Goal: Check status: Check status

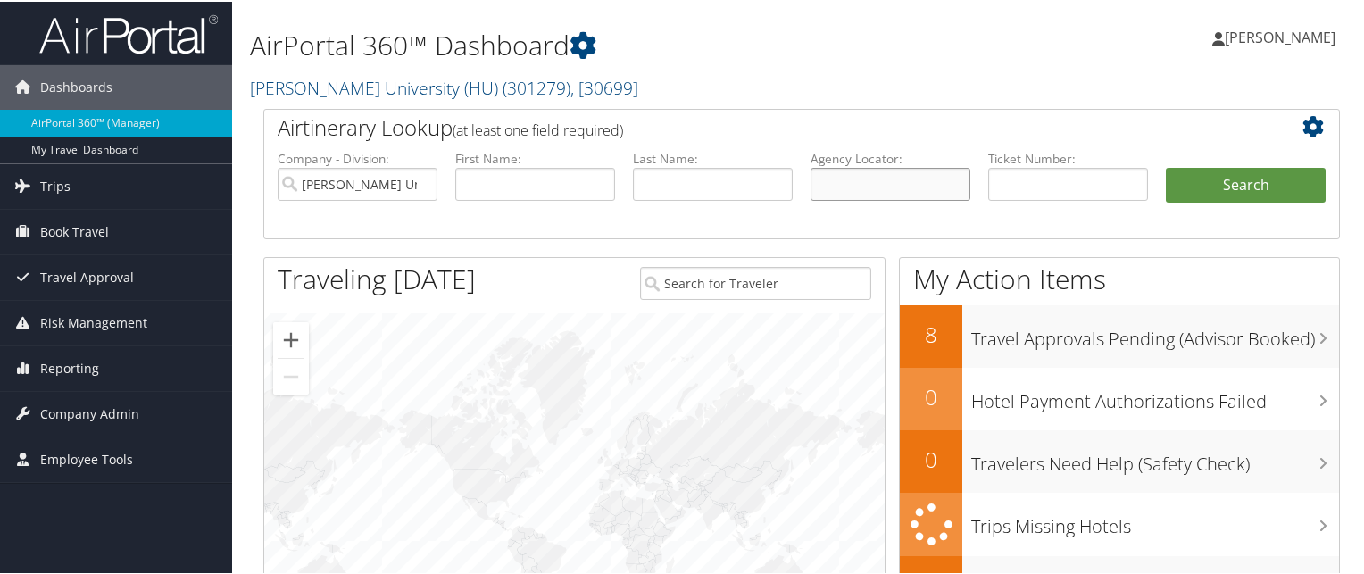
click at [845, 188] on input "text" at bounding box center [891, 182] width 160 height 33
paste input "B9GQG0"
type input "B9GQG0"
click at [1166, 166] on button "Search" at bounding box center [1246, 184] width 160 height 36
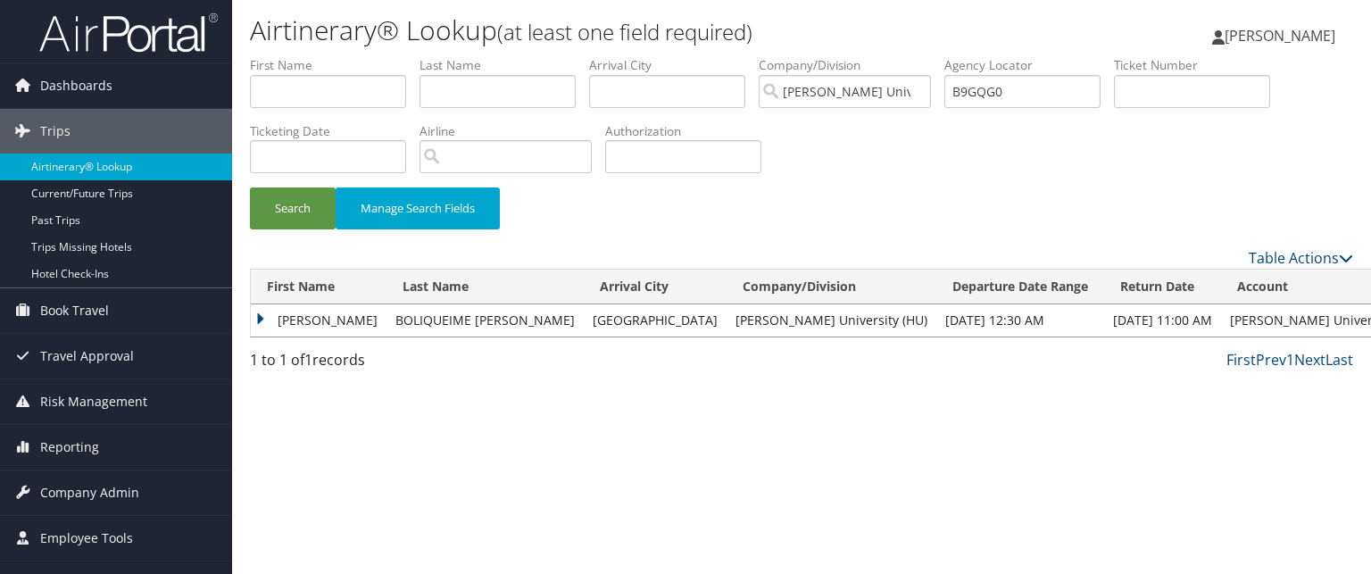
click at [264, 317] on td "RUI PEDRO" at bounding box center [319, 320] width 136 height 32
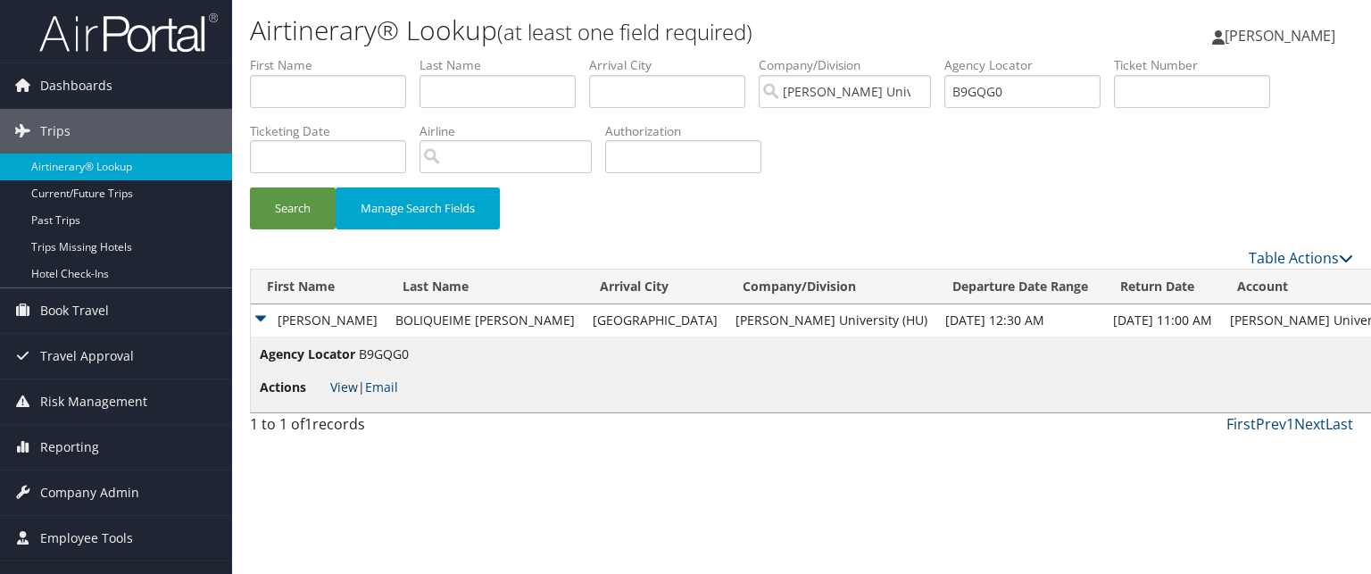
click at [332, 387] on link "View" at bounding box center [344, 387] width 28 height 17
click at [987, 94] on input "B9GQG0" at bounding box center [1023, 91] width 156 height 33
paste input "BF3577"
drag, startPoint x: 1032, startPoint y: 85, endPoint x: 728, endPoint y: 42, distance: 306.5
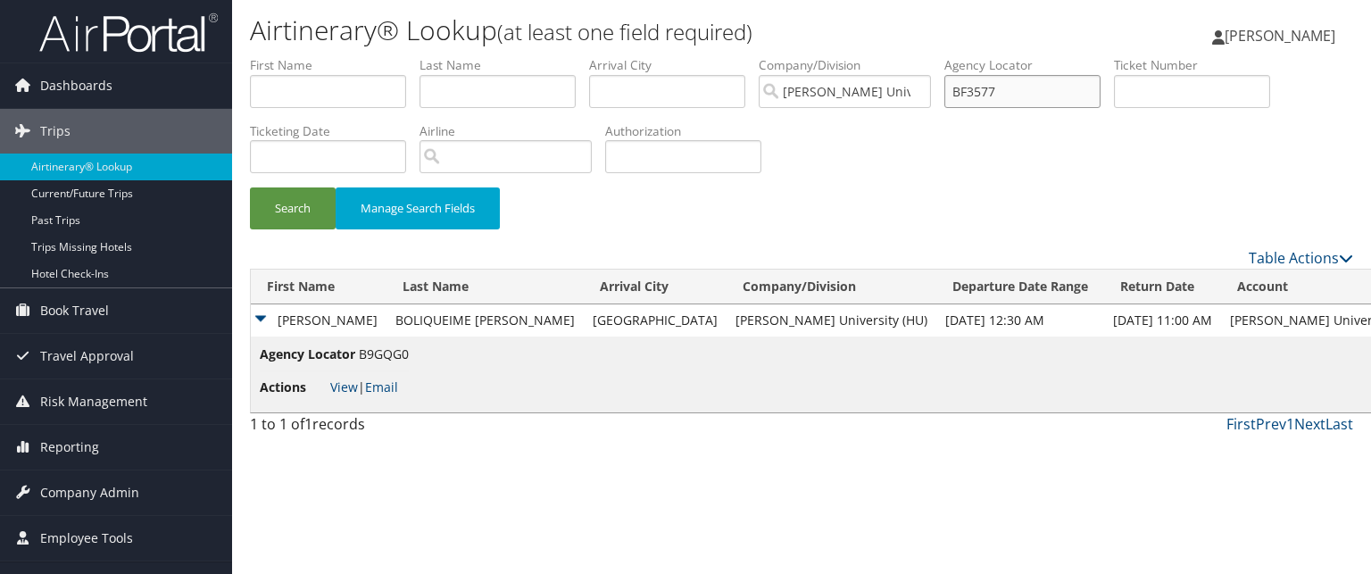
click at [728, 42] on div "Airtinerary® Lookup (at least one field required) Anthony Dosunmu Anthony Dosun…" at bounding box center [801, 287] width 1139 height 574
click at [1031, 92] on input "BF3577" at bounding box center [1023, 91] width 156 height 33
type input "BF3577"
click at [250, 187] on button "Search" at bounding box center [293, 208] width 86 height 42
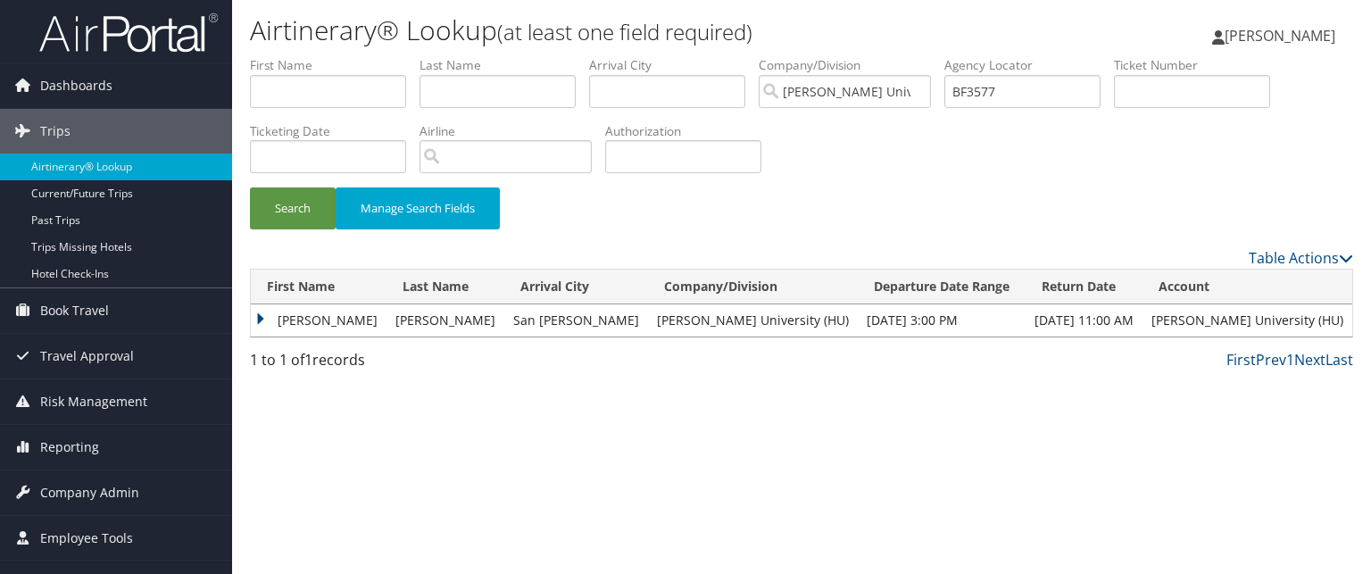
click at [271, 317] on td "STACEY ALEXANDRAGERALD" at bounding box center [319, 320] width 136 height 32
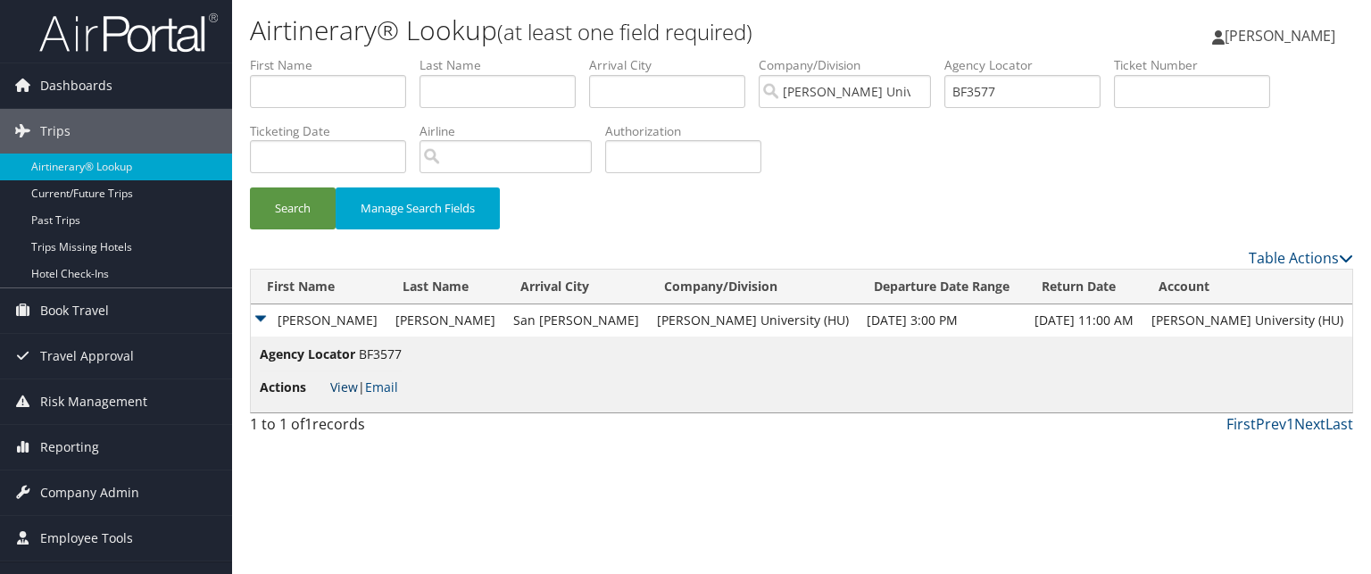
click at [340, 384] on link "View" at bounding box center [344, 387] width 28 height 17
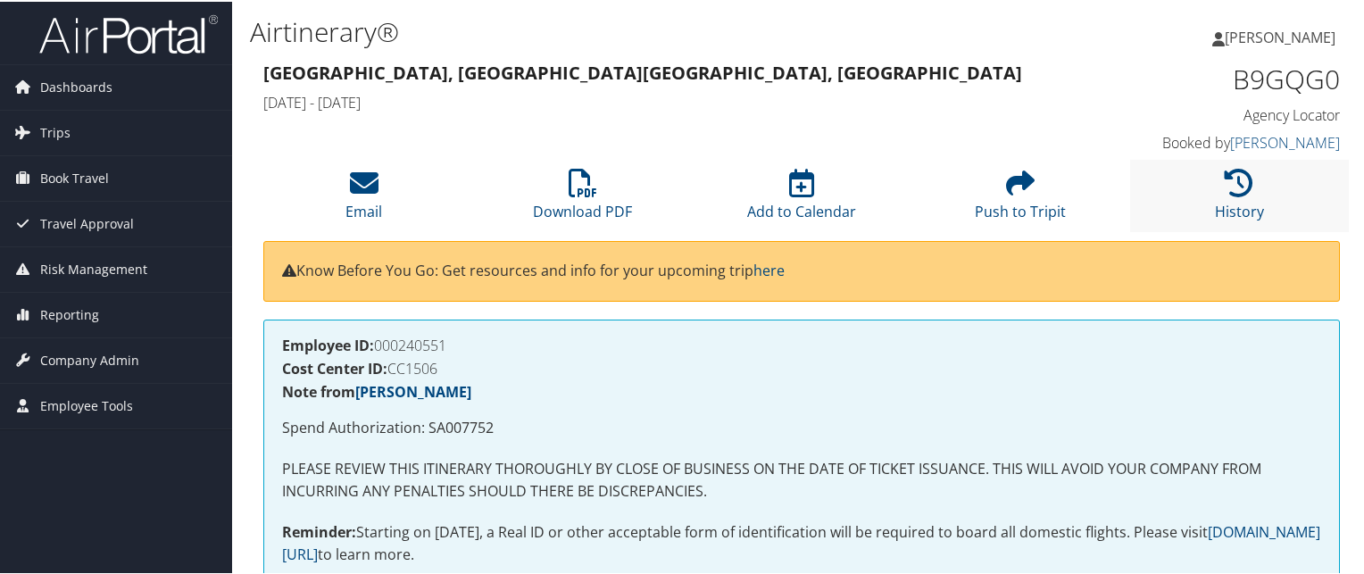
click at [1189, 188] on li "History" at bounding box center [1239, 194] width 219 height 72
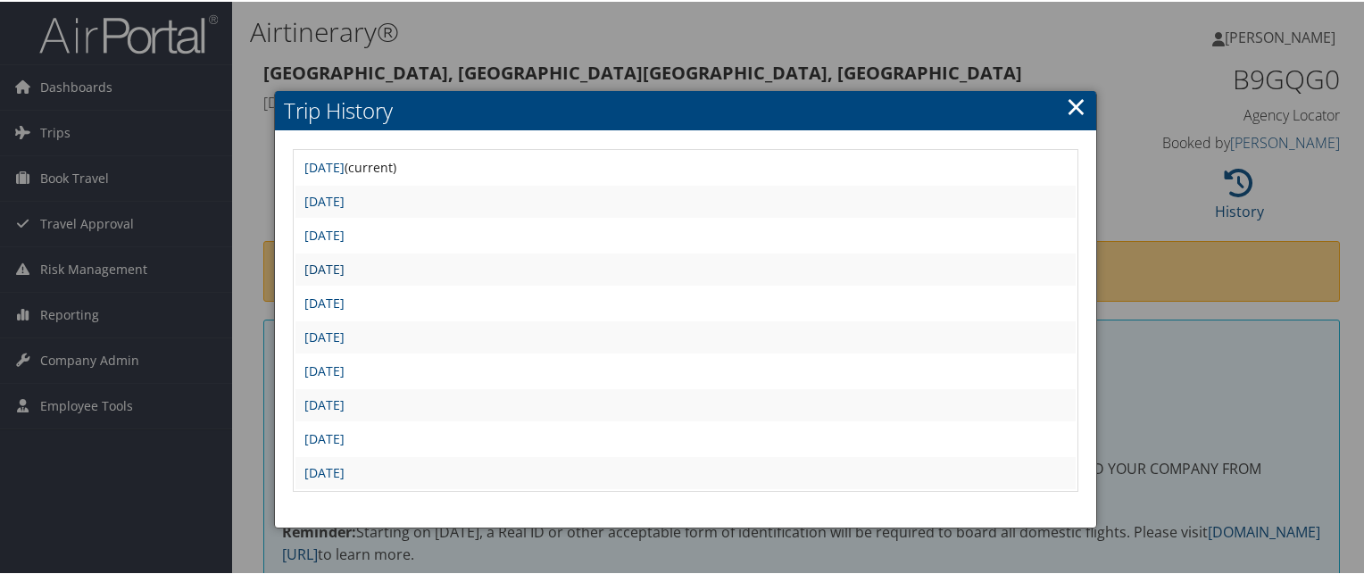
click at [345, 267] on link "Wed May 21 11:10:47 MDT 2025" at bounding box center [324, 267] width 40 height 17
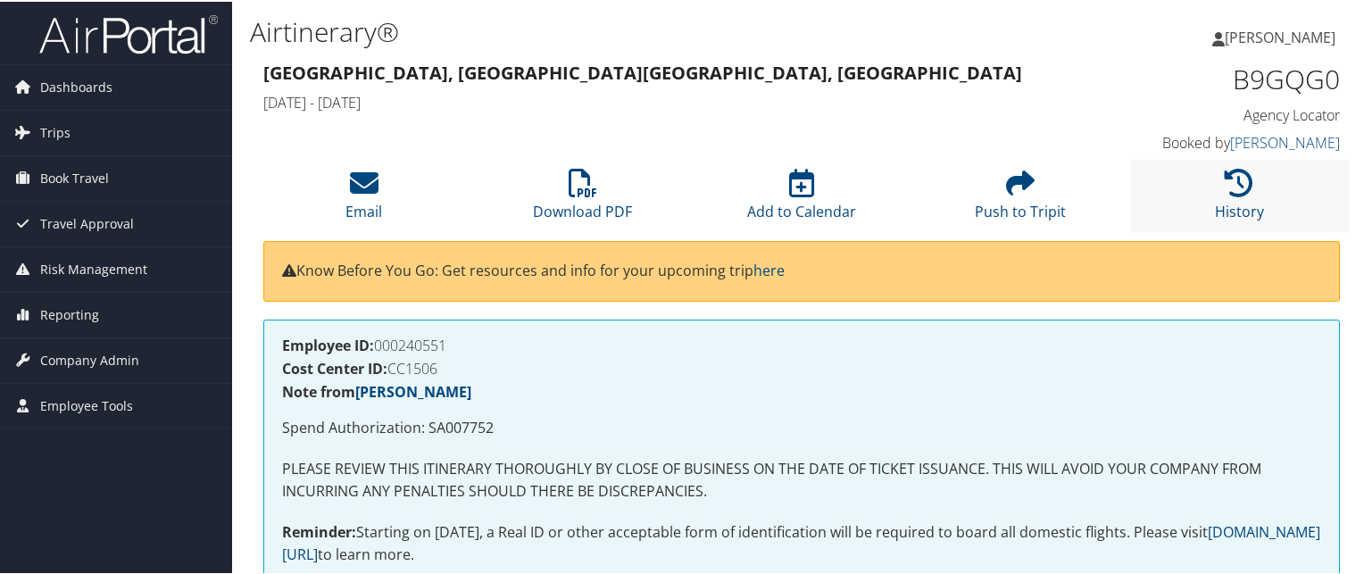
click at [1248, 197] on li "History" at bounding box center [1239, 194] width 219 height 72
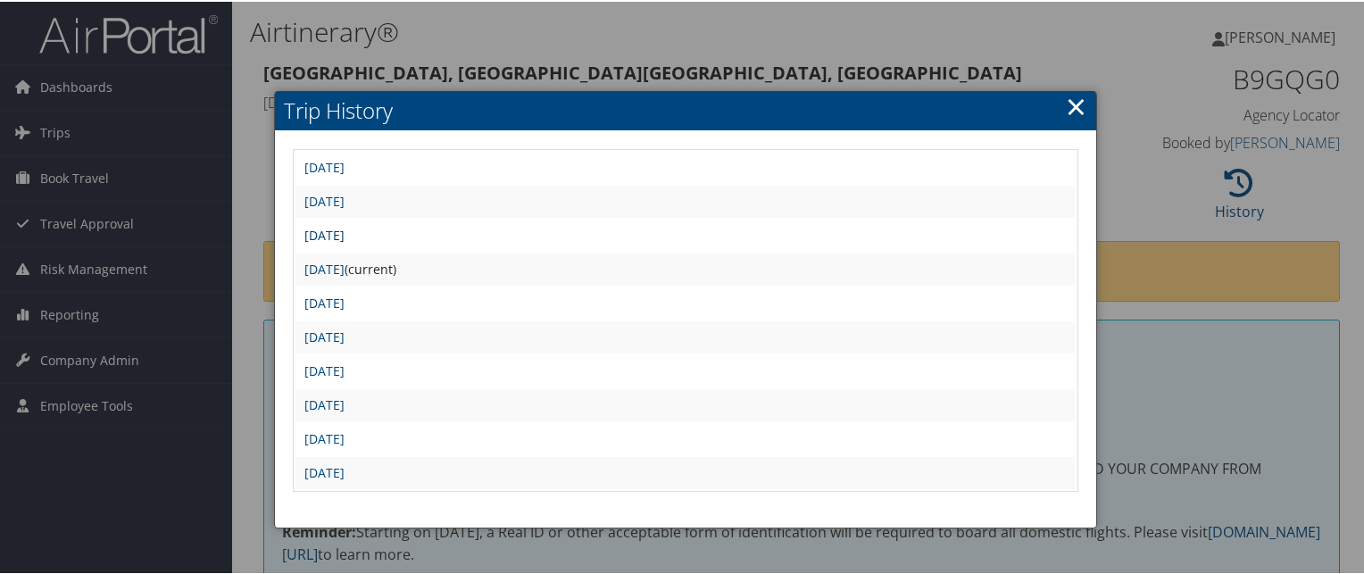
click at [345, 231] on link "Wed May 21 12:09:38 MDT 2025" at bounding box center [324, 233] width 40 height 17
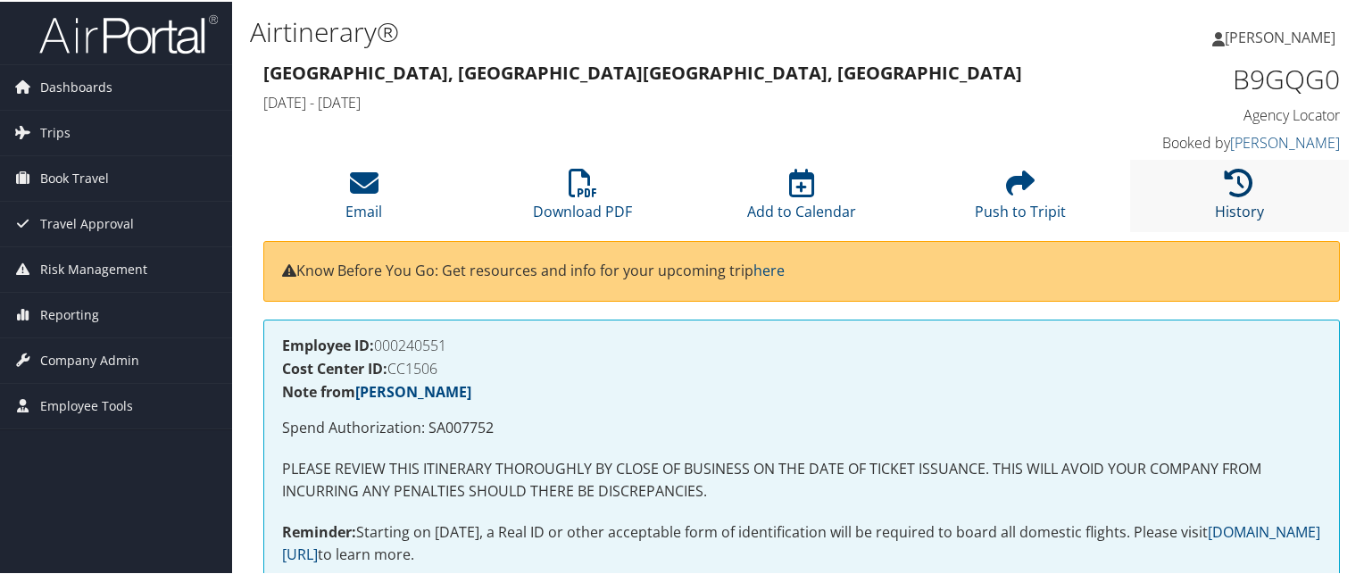
click at [1229, 192] on icon at bounding box center [1239, 181] width 29 height 29
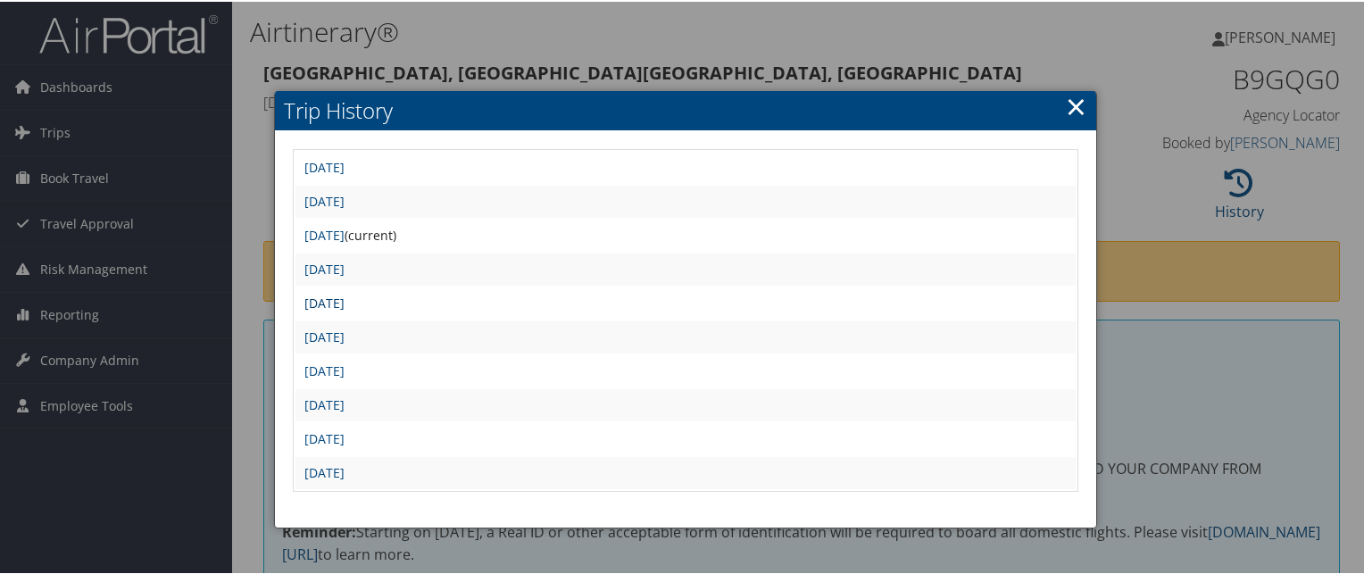
click at [345, 300] on link "[DATE]" at bounding box center [324, 301] width 40 height 17
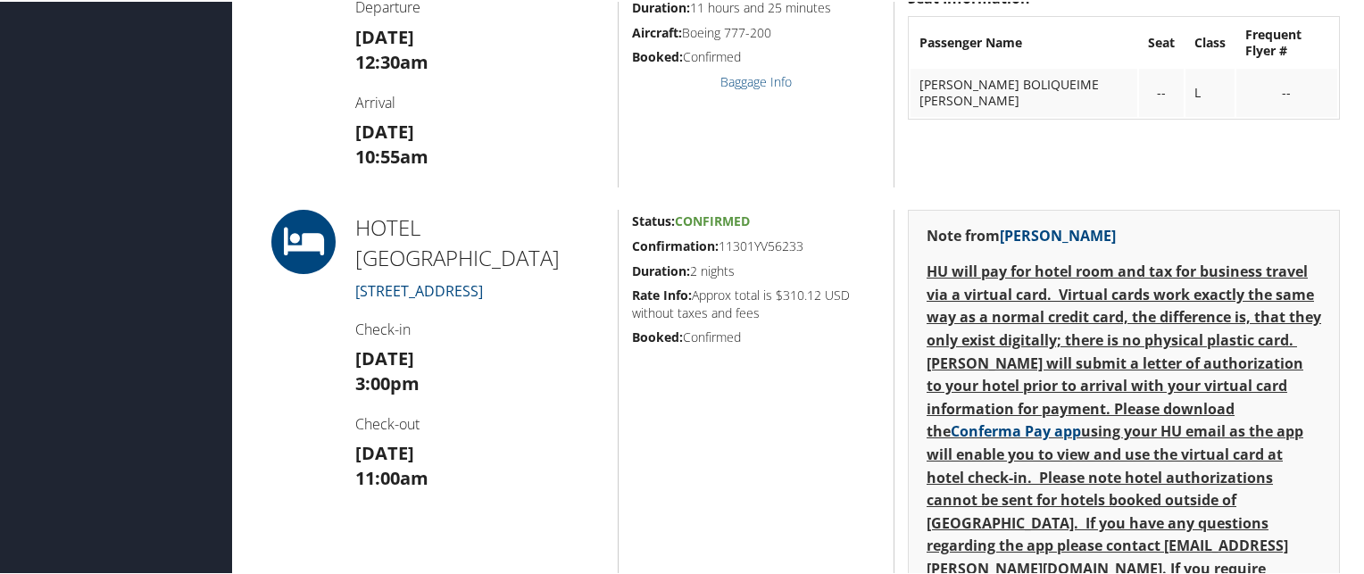
scroll to position [829, 0]
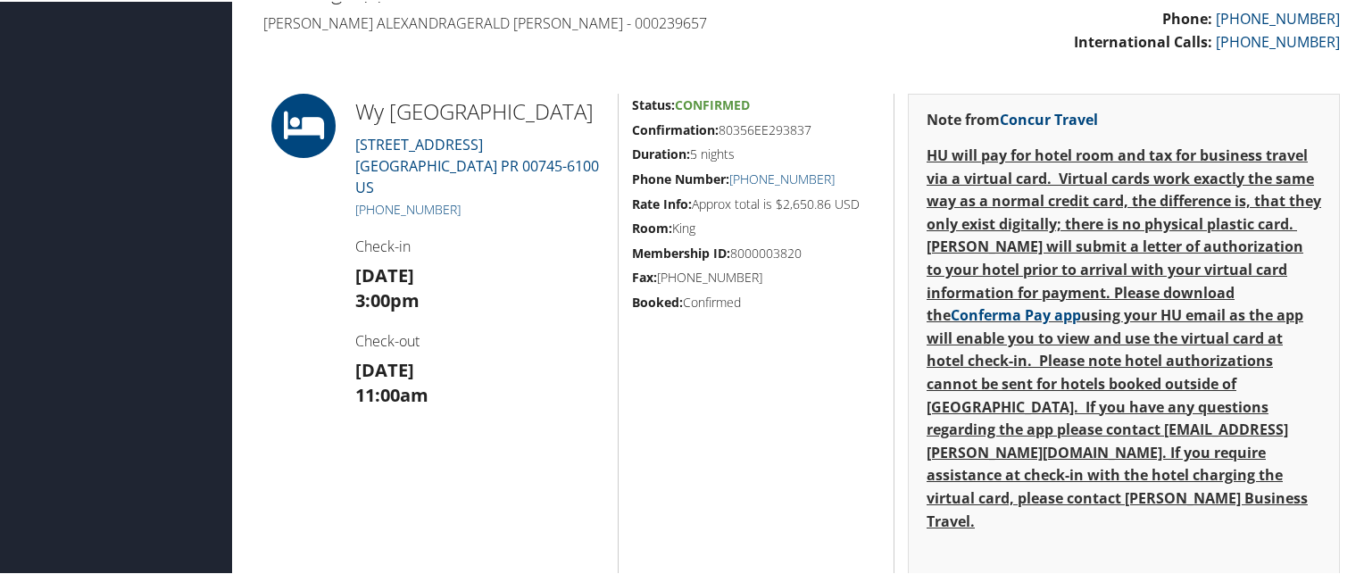
scroll to position [586, 0]
click at [1187, 91] on div "Note from Concur Travel [PERSON_NAME] will pay for hotel room and tax for busin…" at bounding box center [1124, 413] width 432 height 645
